Goal: Information Seeking & Learning: Learn about a topic

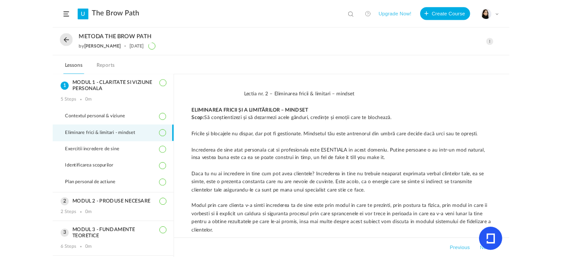
scroll to position [318, 0]
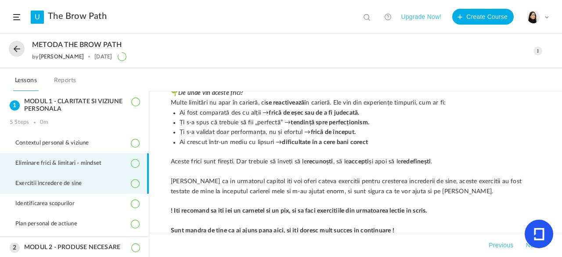
click at [84, 184] on span "Exercitii incredere de sine" at bounding box center [53, 183] width 77 height 7
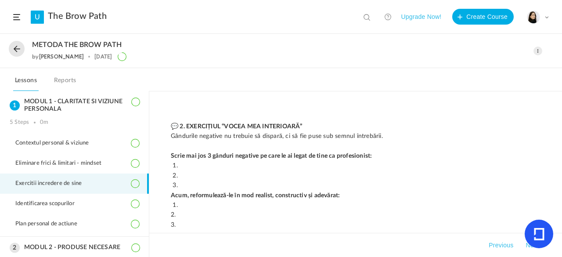
scroll to position [0, 0]
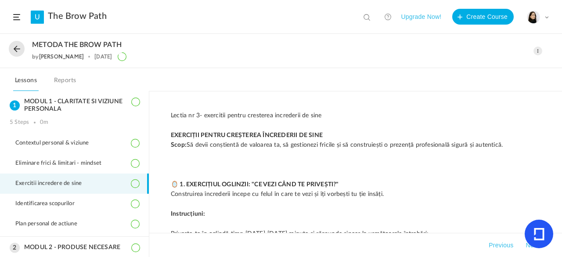
click at [547, 34] on div "METODA THE BROW PATH by [PERSON_NAME] [DATE] Edit Delete Move to draft Remove P…" at bounding box center [281, 51] width 562 height 34
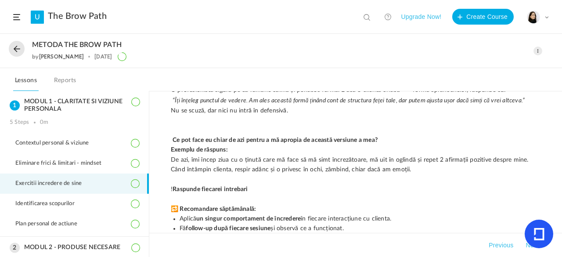
scroll to position [2265, 0]
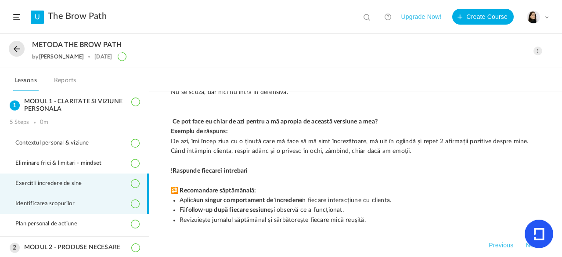
click at [79, 204] on span "Identificarea scopurilor" at bounding box center [50, 203] width 70 height 7
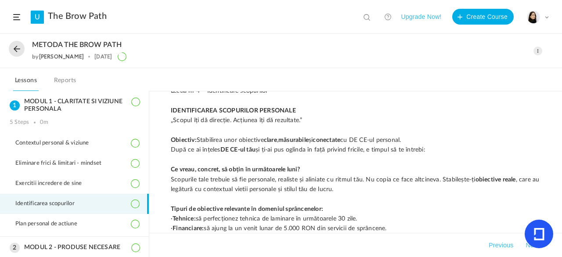
scroll to position [0, 0]
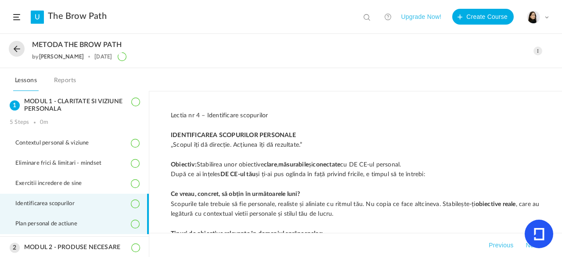
click at [103, 224] on li "Plan personal de actiune" at bounding box center [74, 224] width 149 height 20
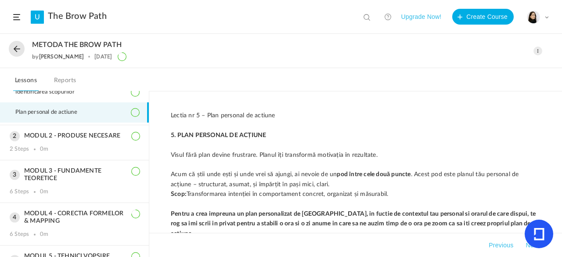
scroll to position [112, 0]
click at [95, 181] on div "MODUL 3 - FUNDAMENTE TEORETICE 6 Steps 0m" at bounding box center [74, 180] width 149 height 42
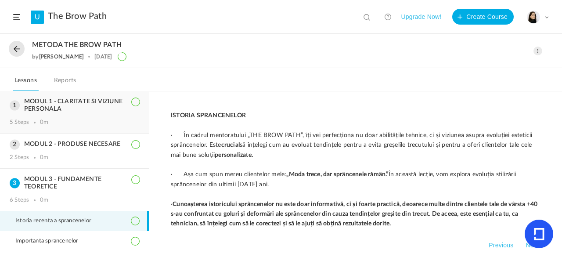
click at [108, 123] on div "5 Steps 0m" at bounding box center [75, 122] width 130 height 7
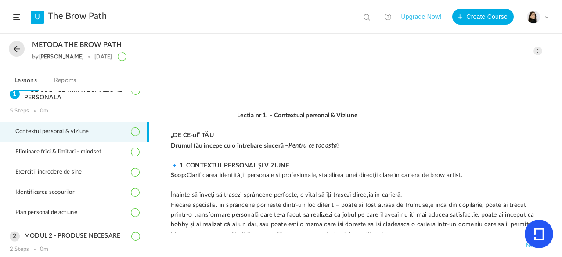
click at [221, 116] on span at bounding box center [204, 115] width 66 height 6
click at [228, 113] on span at bounding box center [204, 115] width 66 height 6
drag, startPoint x: 204, startPoint y: 145, endPoint x: 198, endPoint y: 143, distance: 6.5
click at [198, 143] on strong "Drumul tău începe cu o întrebare sinceră – Pentru ce fac asta?" at bounding box center [255, 146] width 169 height 6
click at [218, 144] on strong "Drumul tău începe cu o întrebare sinceră – Pentru ce fac asta?" at bounding box center [255, 146] width 169 height 6
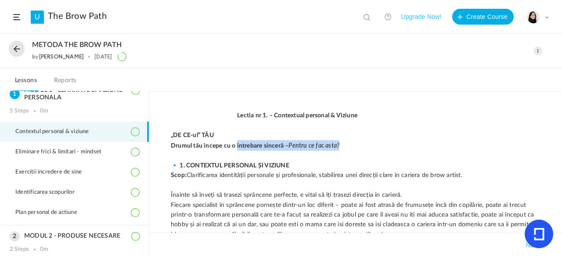
drag, startPoint x: 206, startPoint y: 144, endPoint x: 382, endPoint y: 148, distance: 175.7
click at [382, 148] on p "Drumul tău începe cu o întrebare sinceră – Pentru ce fac asta?" at bounding box center [356, 145] width 370 height 11
click at [351, 133] on p "„DE CE-ul” TĂU" at bounding box center [356, 135] width 370 height 10
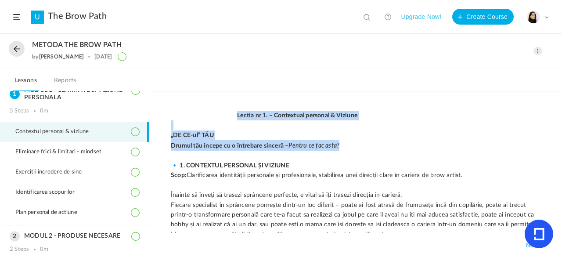
drag, startPoint x: 228, startPoint y: 115, endPoint x: 401, endPoint y: 146, distance: 175.0
click at [358, 137] on p "„DE CE-ul” TĂU" at bounding box center [356, 135] width 370 height 10
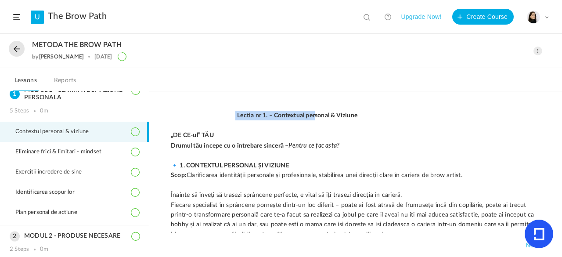
drag, startPoint x: 228, startPoint y: 113, endPoint x: 303, endPoint y: 108, distance: 74.4
click at [303, 108] on div "Lectia nr 1. – Contextual personal & Viziune „DE CE-ul” TĂU Drumul tău începe c…" at bounding box center [355, 174] width 413 height 166
click at [183, 123] on p at bounding box center [356, 125] width 370 height 10
drag, startPoint x: 224, startPoint y: 109, endPoint x: 224, endPoint y: 123, distance: 13.2
click at [224, 123] on div "Lectia nr 1. – Contextual personal & Viziune „DE CE-ul” TĂU Drumul tău începe c…" at bounding box center [355, 174] width 413 height 166
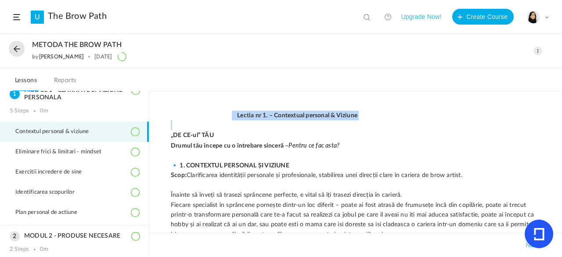
click at [224, 123] on p at bounding box center [356, 125] width 370 height 10
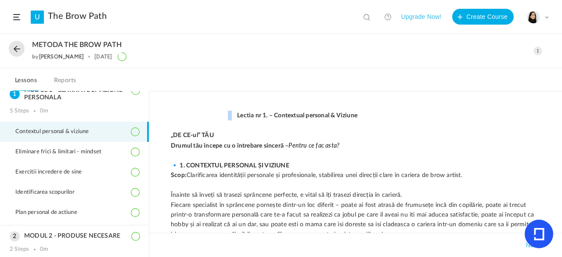
drag, startPoint x: 224, startPoint y: 112, endPoint x: 224, endPoint y: 118, distance: 5.7
click at [224, 118] on p "Lectia nr 1. – Contextual personal & Viziune" at bounding box center [356, 116] width 370 height 10
click at [237, 117] on strong "Lectia nr 1. – Contextual personal & Viziune" at bounding box center [297, 115] width 120 height 6
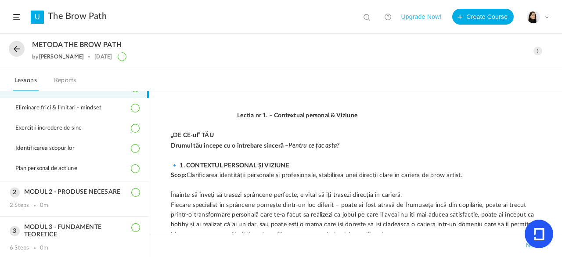
scroll to position [59, 0]
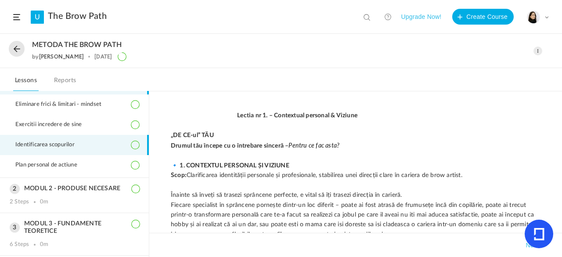
click at [112, 145] on li "Identificarea scopurilor" at bounding box center [74, 145] width 149 height 20
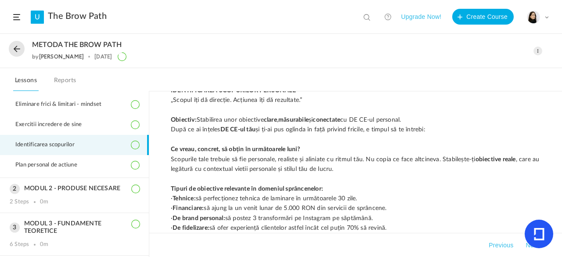
scroll to position [0, 0]
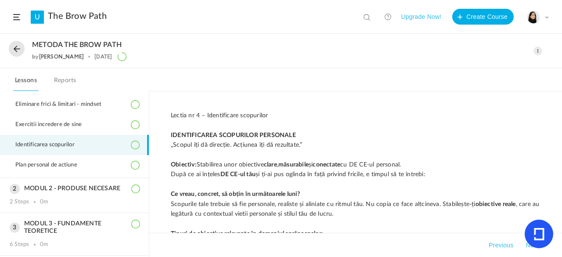
click at [539, 49] on span at bounding box center [538, 51] width 9 height 9
click at [410, 41] on h2 "METODA THE BROW PATH" at bounding box center [254, 45] width 444 height 8
click at [19, 54] on button at bounding box center [17, 49] width 16 height 16
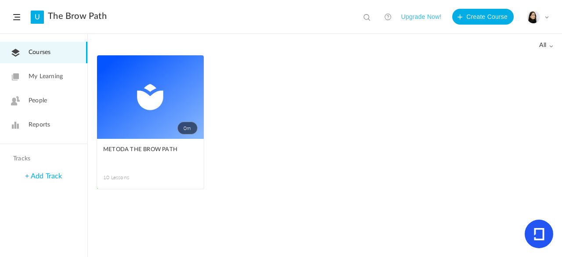
click at [107, 123] on link "0m" at bounding box center [150, 96] width 107 height 83
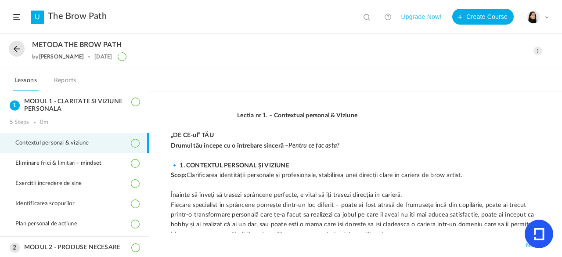
click at [538, 52] on span at bounding box center [538, 51] width 9 height 9
click at [485, 68] on link "Edit" at bounding box center [500, 70] width 83 height 16
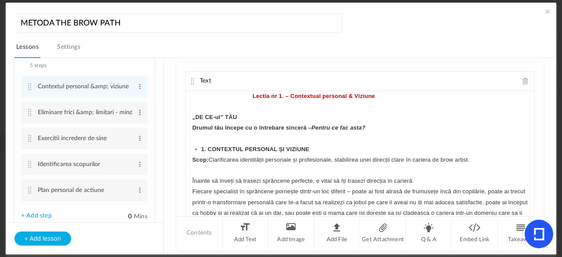
scroll to position [37, 0]
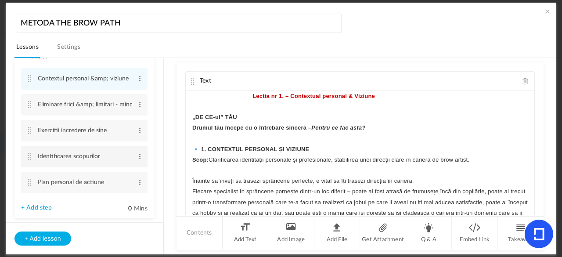
click at [30, 157] on cite at bounding box center [30, 156] width 6 height 7
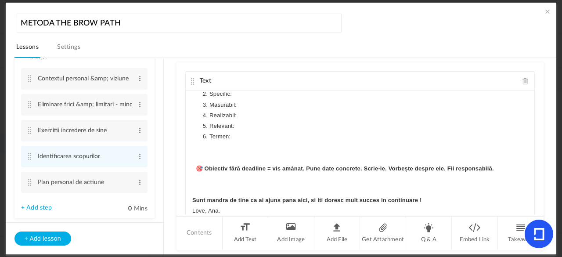
scroll to position [471, 0]
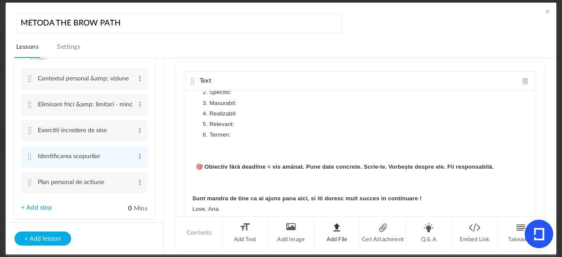
click at [332, 234] on li "Add File" at bounding box center [337, 233] width 46 height 33
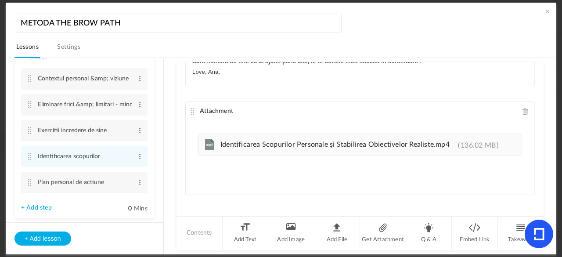
scroll to position [139, 0]
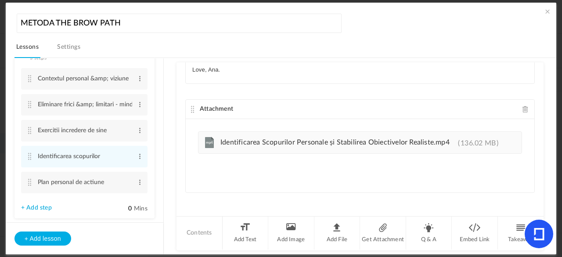
click at [193, 107] on cite at bounding box center [193, 109] width 6 height 7
click at [193, 112] on div "Attachment" at bounding box center [360, 109] width 349 height 19
click at [192, 108] on cite at bounding box center [193, 109] width 6 height 7
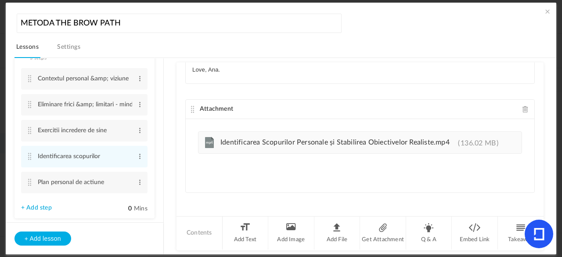
click at [192, 108] on cite at bounding box center [193, 109] width 6 height 7
click at [544, 13] on span at bounding box center [547, 11] width 9 height 9
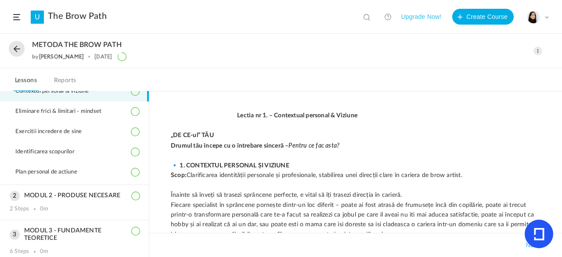
scroll to position [52, 0]
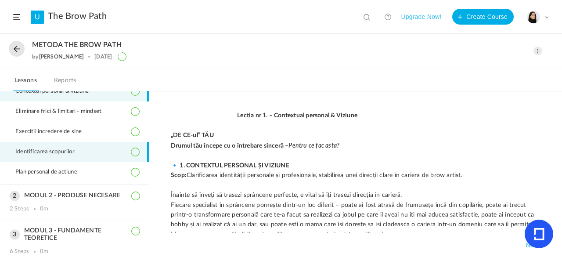
click at [112, 155] on li "Identificarea scopurilor" at bounding box center [74, 152] width 149 height 20
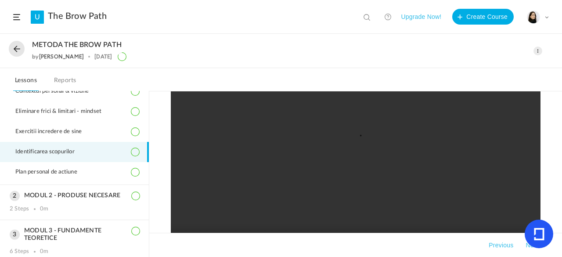
scroll to position [744, 0]
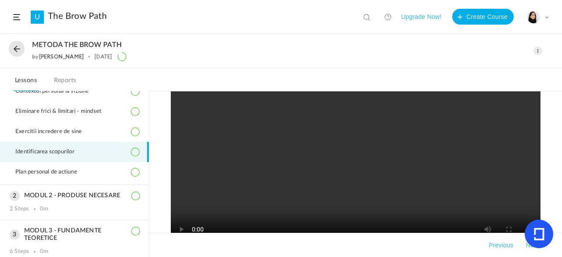
click at [404, 196] on video at bounding box center [356, 136] width 370 height 228
click at [328, 155] on video at bounding box center [356, 136] width 370 height 228
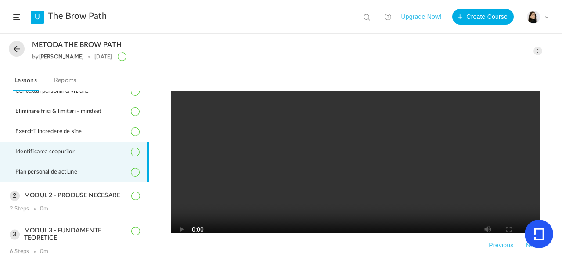
click at [101, 165] on li "Plan personal de actiune" at bounding box center [74, 172] width 149 height 20
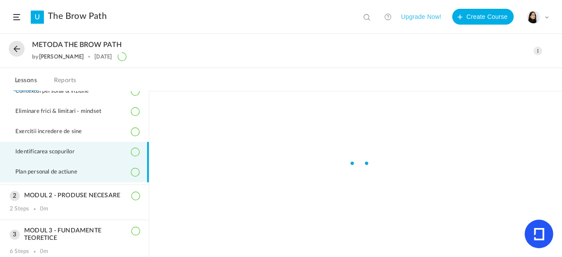
click at [105, 154] on li "Identificarea scopurilor" at bounding box center [74, 152] width 149 height 20
click at [106, 169] on li "Plan personal de actiune" at bounding box center [74, 172] width 149 height 20
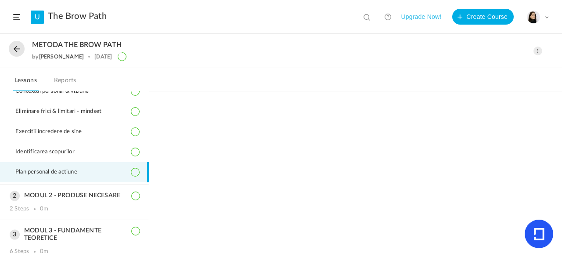
click at [106, 169] on li "Plan personal de actiune" at bounding box center [74, 172] width 149 height 20
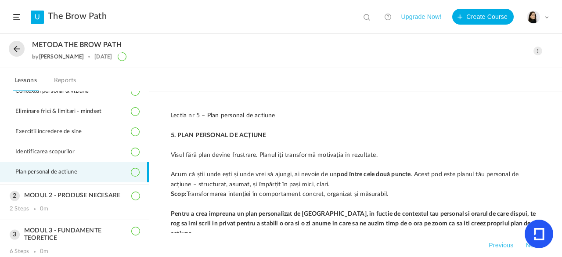
drag, startPoint x: 16, startPoint y: 53, endPoint x: 180, endPoint y: 121, distance: 177.4
click at [180, 121] on div "METODA THE BROW PATH by [PERSON_NAME] [DATE] Edit Delete" at bounding box center [281, 145] width 562 height 223
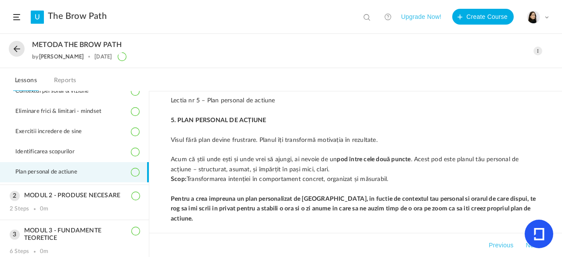
scroll to position [16, 0]
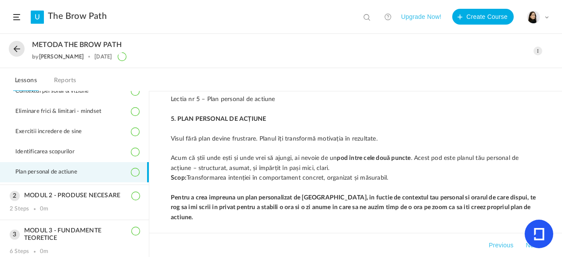
drag, startPoint x: 547, startPoint y: 117, endPoint x: 548, endPoint y: 125, distance: 8.0
click at [548, 125] on div "Lectia nr 5 – Plan personal de actiune 5. PLAN PERSONAL DE ACȚIUNE Visul fără p…" at bounding box center [355, 174] width 413 height 166
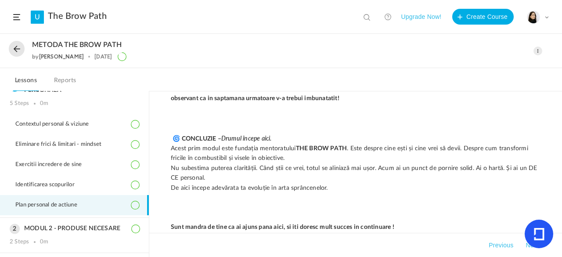
scroll to position [0, 0]
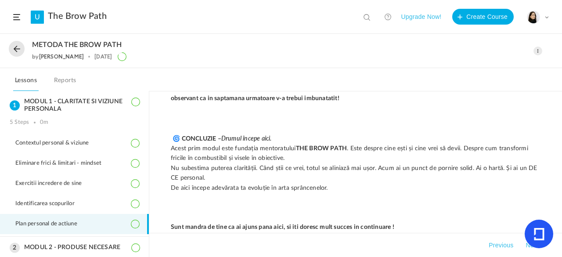
click at [538, 51] on span at bounding box center [538, 51] width 9 height 9
click at [463, 70] on link "Edit" at bounding box center [500, 70] width 83 height 16
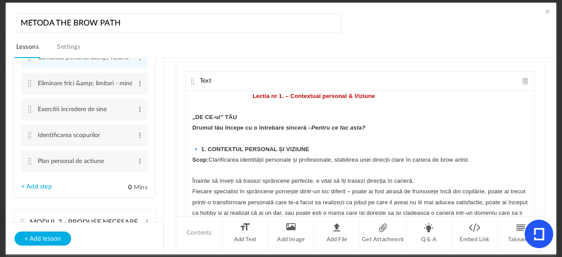
scroll to position [88, 0]
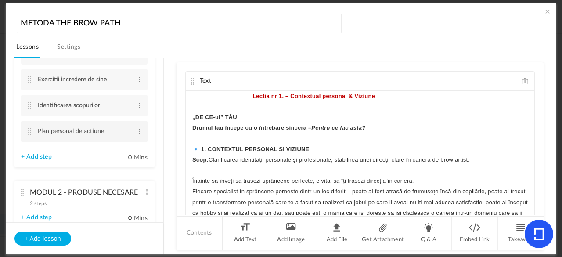
click at [29, 130] on cite at bounding box center [30, 131] width 6 height 7
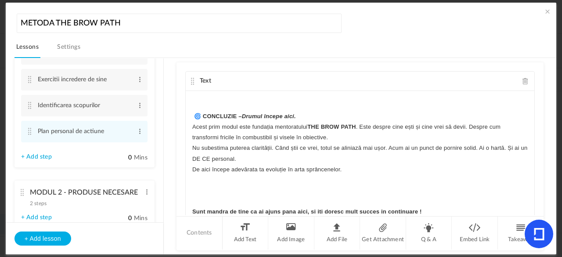
scroll to position [374, 0]
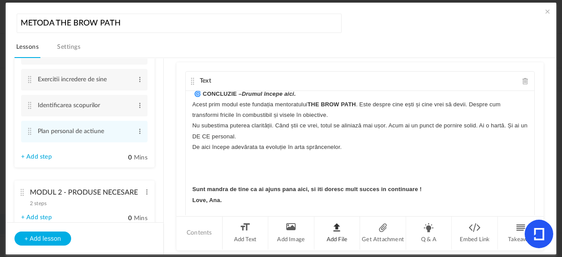
click at [339, 234] on li "Add File" at bounding box center [337, 233] width 46 height 33
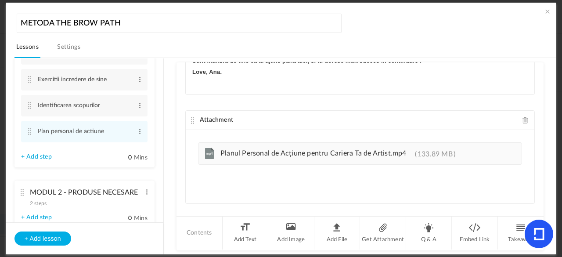
scroll to position [129, 0]
click at [191, 117] on cite at bounding box center [193, 119] width 6 height 7
click at [545, 12] on span at bounding box center [547, 11] width 9 height 9
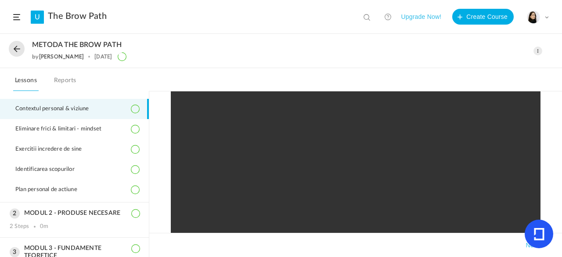
scroll to position [693, 0]
drag, startPoint x: 555, startPoint y: 221, endPoint x: 555, endPoint y: 231, distance: 9.2
click at [555, 231] on div "Lectia nr 1. – Contextual personal & Viziune „DE CE-ul” TĂU Drumul tău începe c…" at bounding box center [355, 174] width 413 height 166
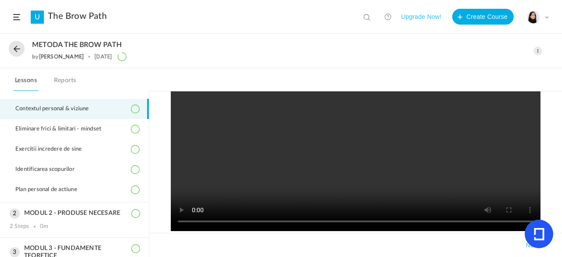
scroll to position [752, 0]
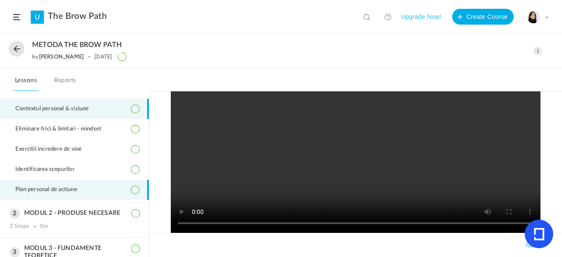
click at [125, 184] on li "Plan personal de actiune" at bounding box center [74, 190] width 149 height 20
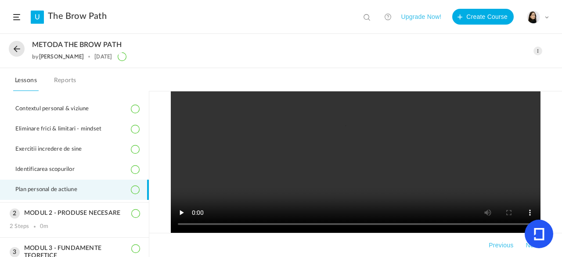
scroll to position [585, 0]
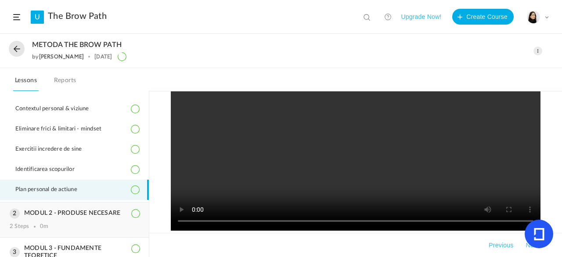
click at [86, 213] on h3 "MODUL 2 - PRODUSE NECESARE" at bounding box center [75, 212] width 130 height 7
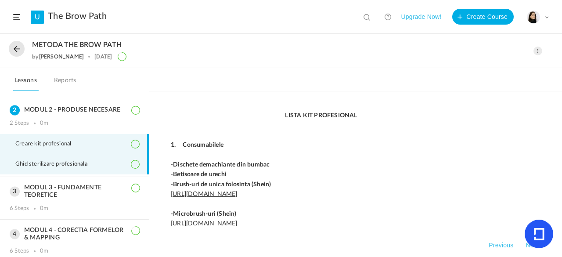
click at [66, 163] on span "Ghid sterilizare profesionala" at bounding box center [56, 164] width 83 height 7
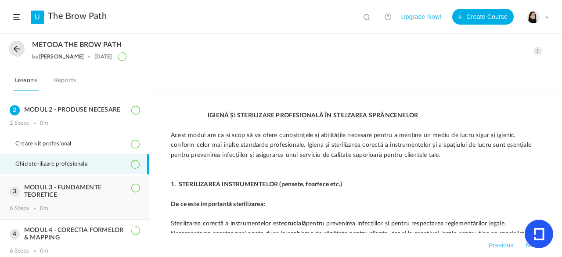
click at [69, 195] on h3 "MODUL 3 - FUNDAMENTE TEORETICE" at bounding box center [75, 191] width 130 height 15
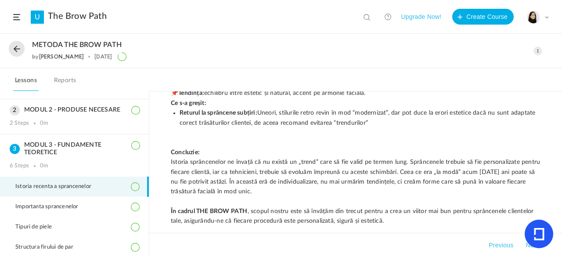
scroll to position [1063, 0]
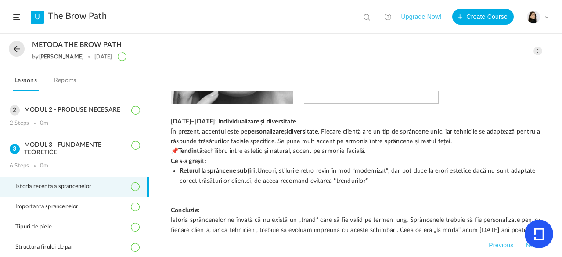
click at [538, 53] on span at bounding box center [538, 51] width 9 height 9
click at [481, 69] on link "Edit" at bounding box center [500, 70] width 83 height 16
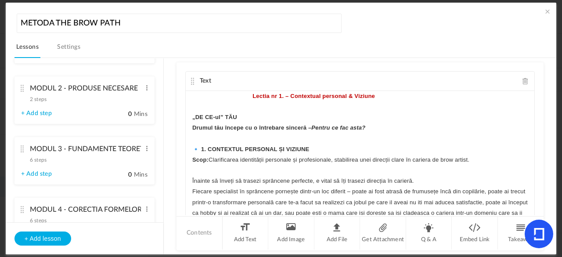
scroll to position [192, 0]
click at [25, 149] on cite at bounding box center [22, 148] width 6 height 7
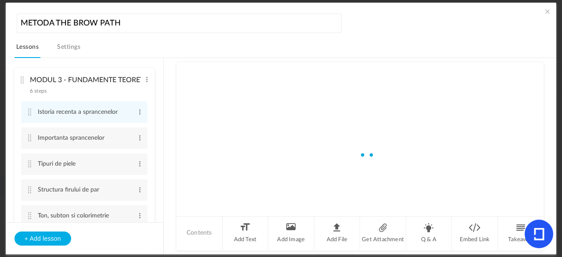
scroll to position [128, 0]
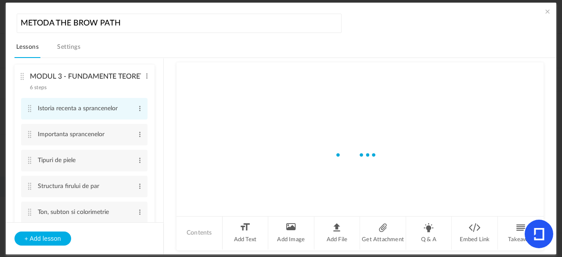
click at [29, 110] on cite at bounding box center [30, 108] width 6 height 7
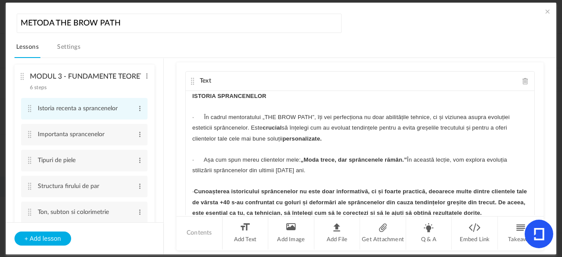
click at [30, 107] on cite at bounding box center [30, 108] width 6 height 7
click at [543, 87] on au-course-substep "Text ISTORIA SPRANCENELOR · În cadrul mentoratului „THE BROW PATH”, îți vei per…" at bounding box center [360, 156] width 372 height 197
click at [540, 87] on au-course-substep "Text ISTORIA SPRANCENELOR · În cadrul mentoratului „THE BROW PATH”, îți vei per…" at bounding box center [360, 156] width 372 height 197
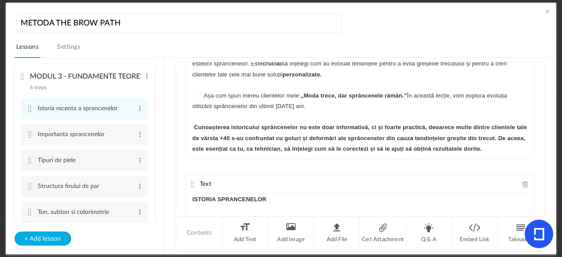
scroll to position [68, 0]
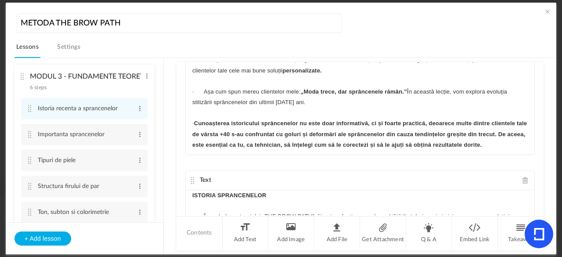
click at [523, 180] on span at bounding box center [526, 180] width 6 height 7
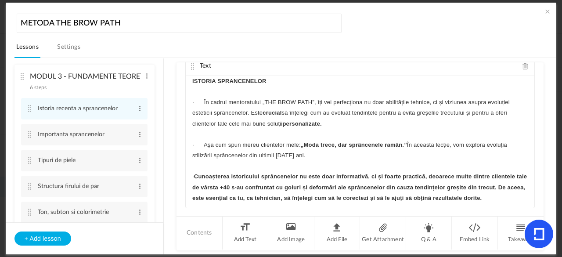
scroll to position [0, 0]
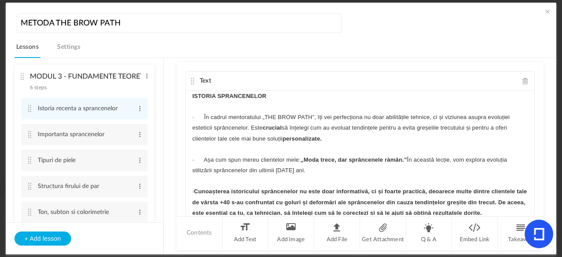
click at [190, 80] on cite at bounding box center [193, 81] width 6 height 7
click at [192, 79] on cite at bounding box center [193, 81] width 6 height 7
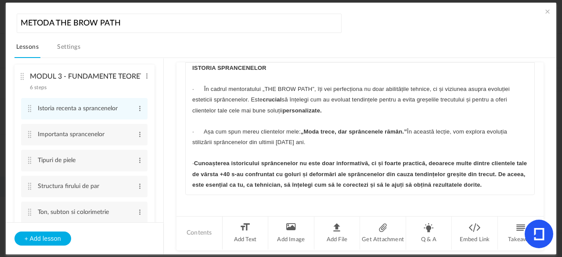
scroll to position [31, 0]
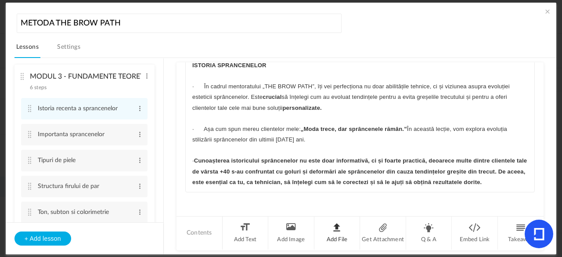
click at [336, 232] on li "Add File" at bounding box center [337, 233] width 46 height 33
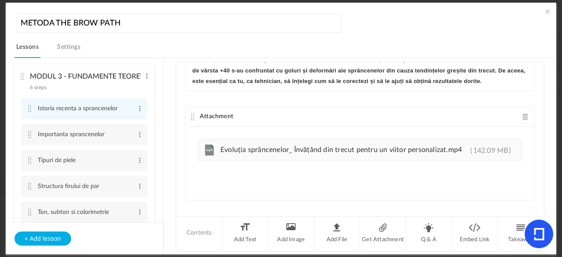
scroll to position [139, 0]
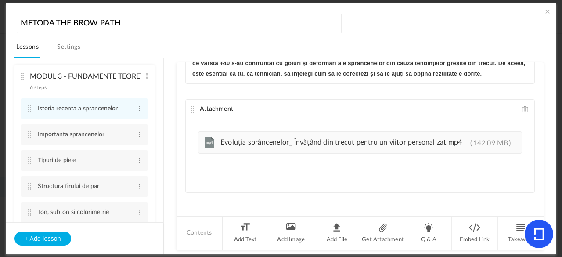
click at [191, 108] on cite at bounding box center [193, 109] width 6 height 7
click at [191, 101] on div "Attachment" at bounding box center [360, 109] width 349 height 19
click at [191, 110] on cite at bounding box center [193, 109] width 6 height 7
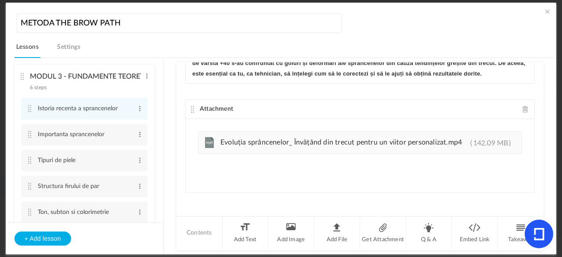
click at [191, 110] on cite at bounding box center [193, 109] width 6 height 7
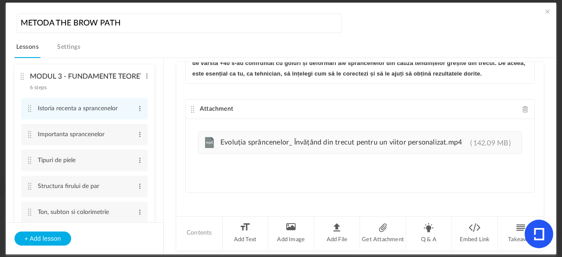
click at [191, 110] on cite at bounding box center [193, 109] width 6 height 7
click at [191, 108] on cite at bounding box center [193, 109] width 6 height 7
click at [191, 107] on cite at bounding box center [193, 109] width 6 height 7
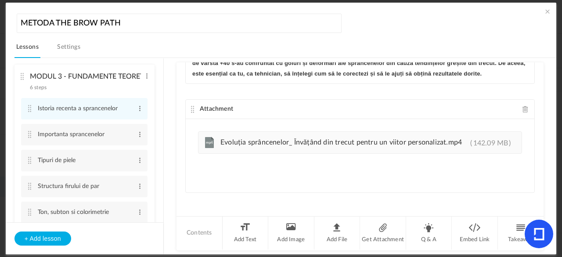
click at [191, 107] on cite at bounding box center [193, 109] width 6 height 7
click at [545, 11] on span at bounding box center [547, 11] width 9 height 9
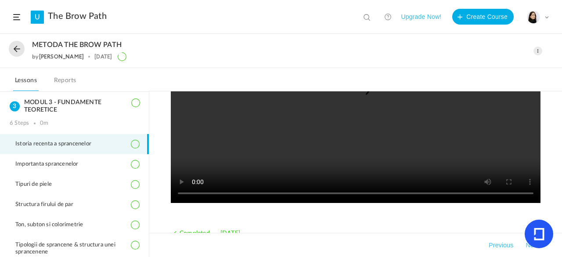
scroll to position [1377, 0]
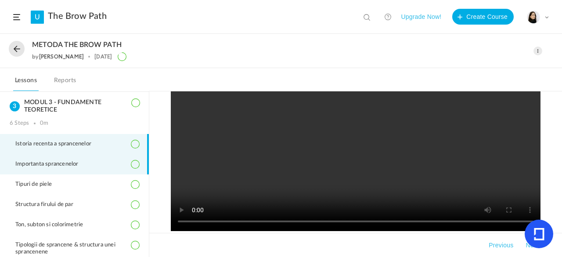
click at [50, 162] on span "Importanta sprancenelor" at bounding box center [52, 164] width 74 height 7
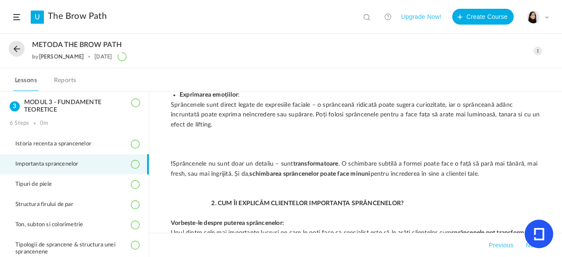
scroll to position [162, 0]
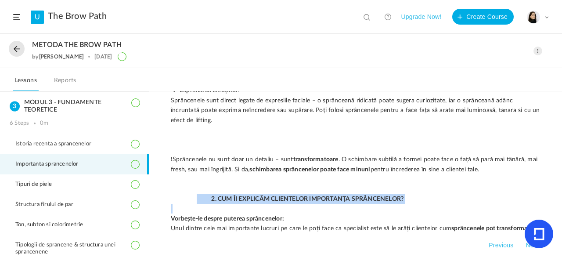
drag, startPoint x: 193, startPoint y: 198, endPoint x: 193, endPoint y: 204, distance: 6.1
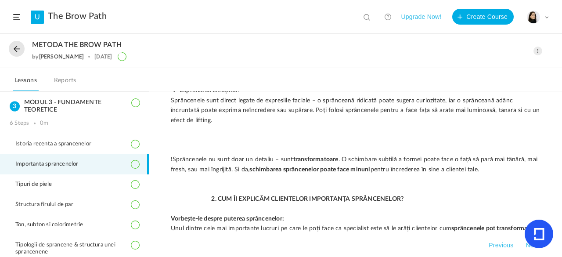
click at [423, 191] on p at bounding box center [356, 189] width 370 height 10
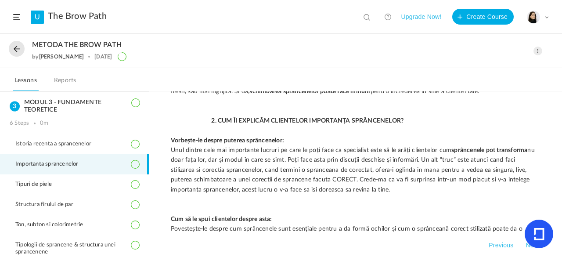
scroll to position [243, 0]
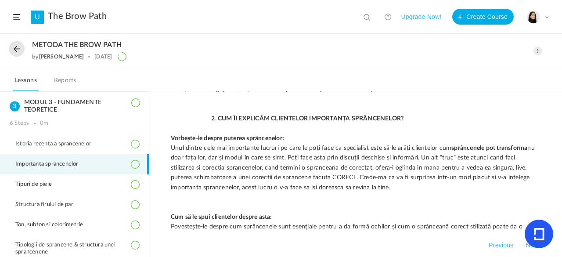
click at [326, 188] on p "Unul dintre cele mai importante lucruri pe care le poți face ca specialist este…" at bounding box center [356, 167] width 370 height 49
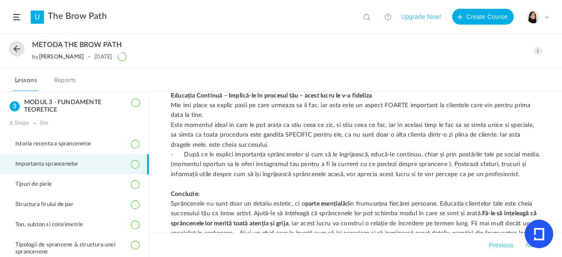
scroll to position [1052, 0]
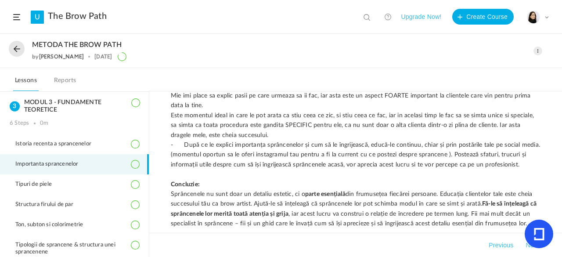
drag, startPoint x: 170, startPoint y: 115, endPoint x: 164, endPoint y: 111, distance: 7.2
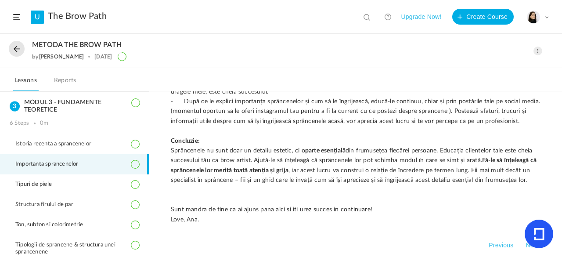
scroll to position [1098, 0]
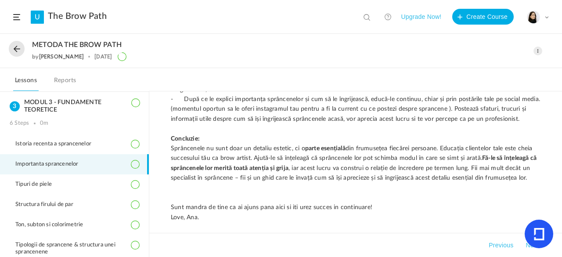
click at [540, 52] on span at bounding box center [538, 51] width 9 height 9
click at [485, 71] on link "Edit" at bounding box center [500, 70] width 83 height 16
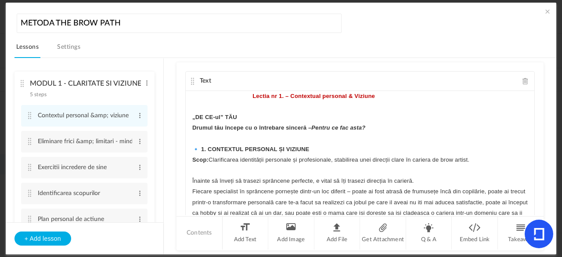
click at [160, 88] on ul "MODUL 1 - CLARITATE SI VIZIUNE PERSONALA 5 steps Edit Delete Contextul personal…" at bounding box center [85, 140] width 158 height 164
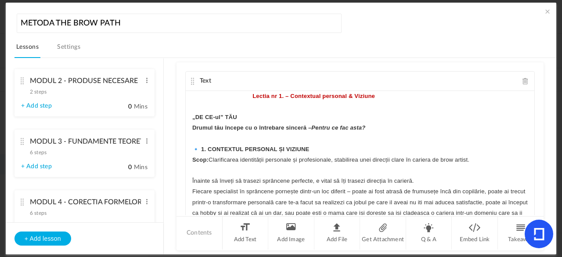
scroll to position [200, 0]
click at [23, 140] on cite at bounding box center [22, 140] width 6 height 7
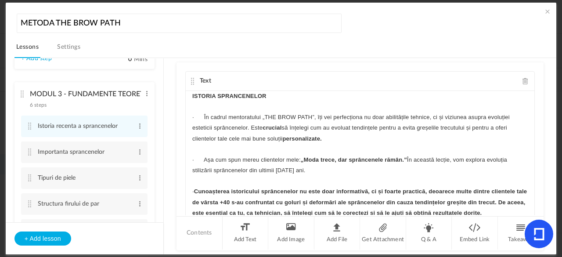
scroll to position [114, 0]
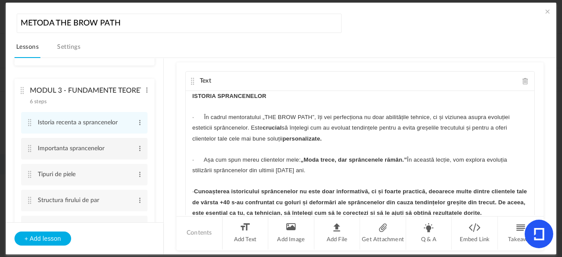
click at [30, 148] on cite at bounding box center [30, 148] width 6 height 7
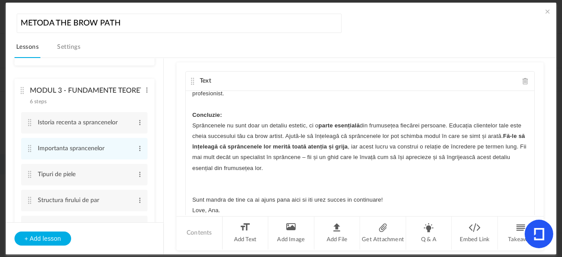
scroll to position [1245, 0]
click at [340, 225] on li "Add File" at bounding box center [337, 233] width 46 height 33
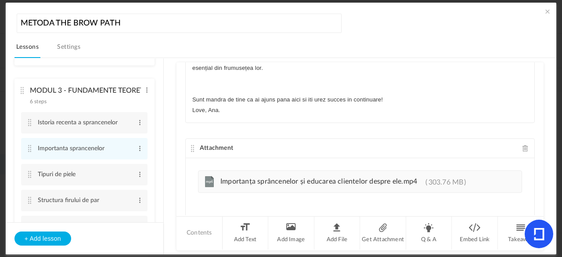
scroll to position [139, 0]
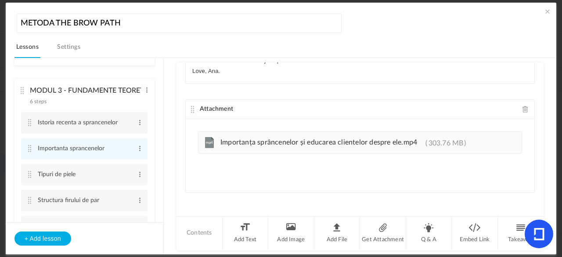
click at [191, 106] on cite at bounding box center [193, 109] width 6 height 7
click at [191, 108] on cite at bounding box center [193, 109] width 6 height 7
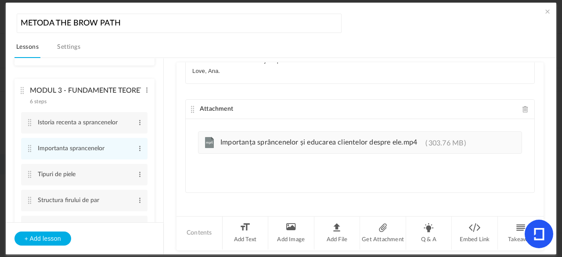
click at [191, 108] on cite at bounding box center [193, 109] width 6 height 7
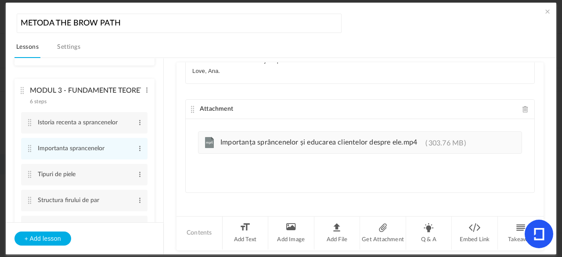
click at [547, 11] on span at bounding box center [547, 11] width 9 height 9
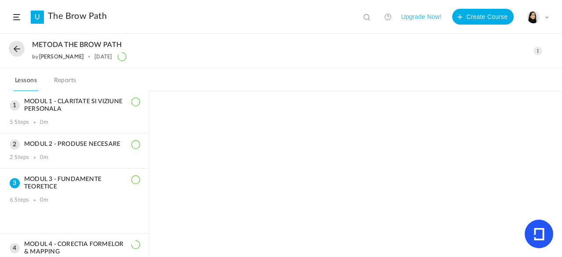
scroll to position [77, 0]
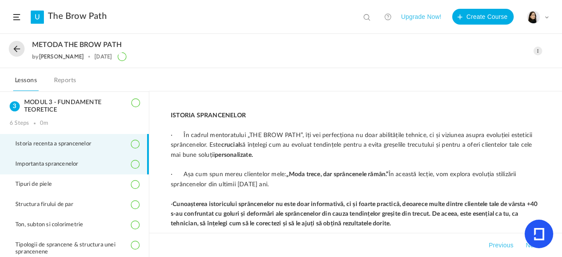
click at [82, 163] on span "Importanta sprancenelor" at bounding box center [52, 164] width 74 height 7
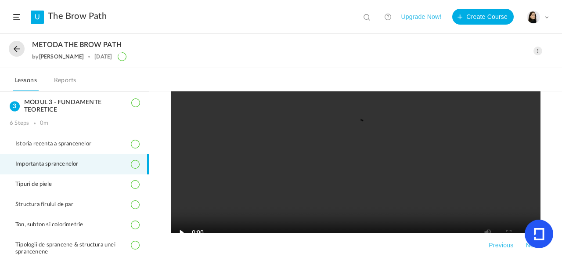
scroll to position [1319, 0]
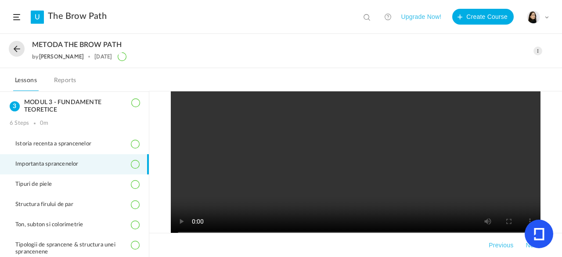
click at [354, 189] on video at bounding box center [356, 128] width 370 height 228
click at [324, 169] on video at bounding box center [356, 128] width 370 height 228
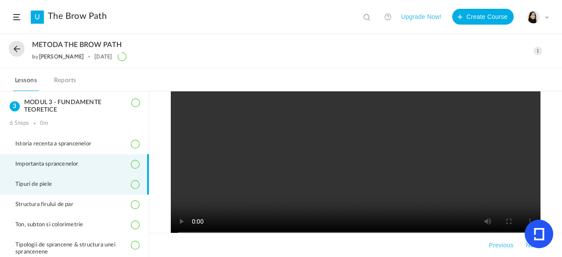
click at [93, 188] on li "Tipuri de piele" at bounding box center [74, 184] width 149 height 20
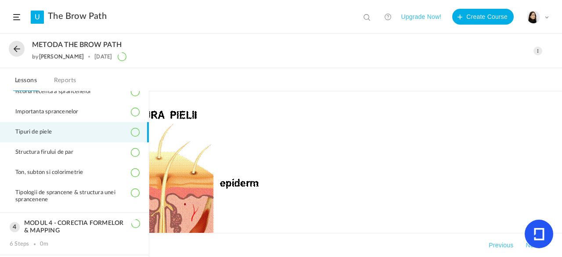
scroll to position [557, 235]
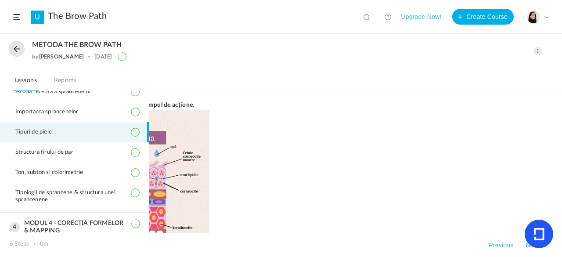
click at [11, 49] on button at bounding box center [17, 49] width 16 height 16
